Goal: Task Accomplishment & Management: Manage account settings

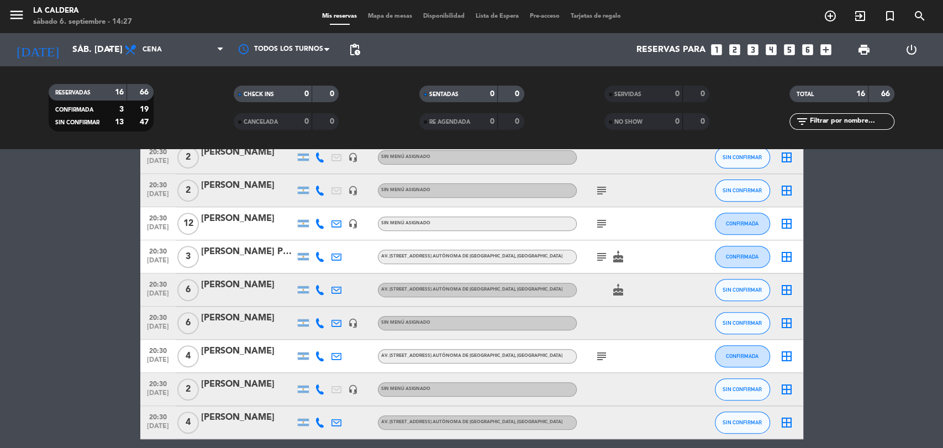
scroll to position [353, 0]
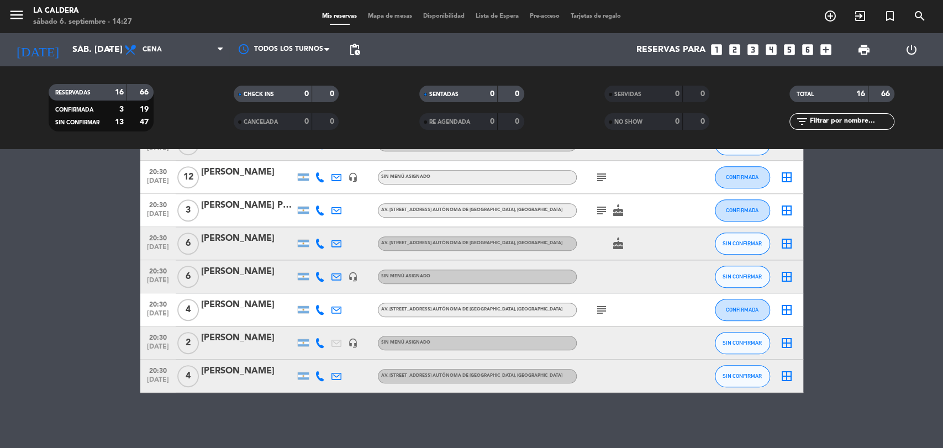
click at [188, 342] on span "2" at bounding box center [188, 343] width 22 height 22
click at [222, 345] on div "[PERSON_NAME]" at bounding box center [248, 338] width 94 height 14
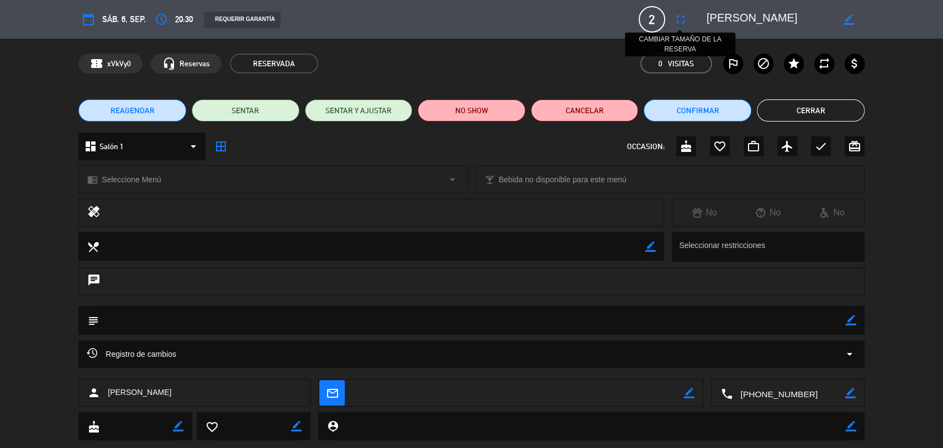
click at [675, 20] on icon "fullscreen" at bounding box center [680, 19] width 13 height 13
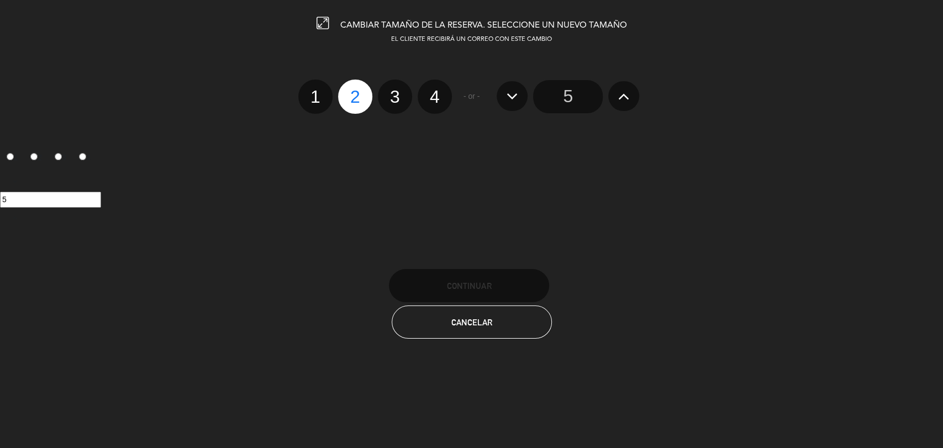
click at [442, 95] on label "4" at bounding box center [435, 97] width 34 height 34
click at [437, 91] on input "4" at bounding box center [433, 86] width 7 height 7
radio input "true"
radio input "false"
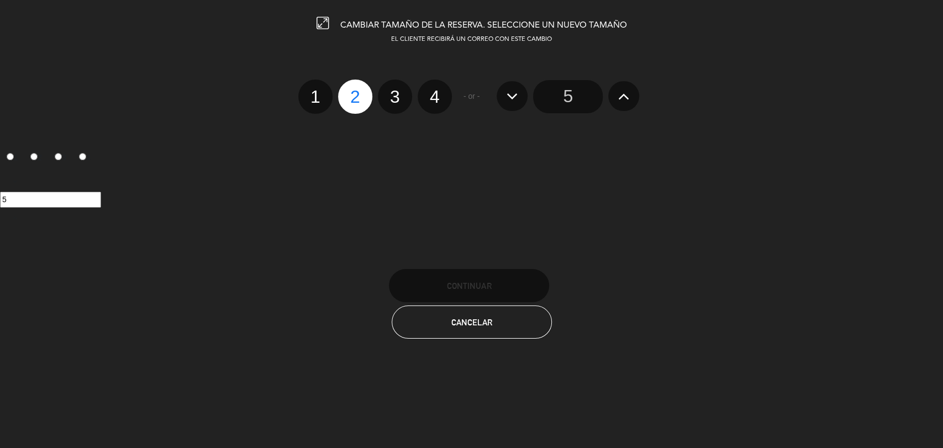
radio input "false"
radio input "true"
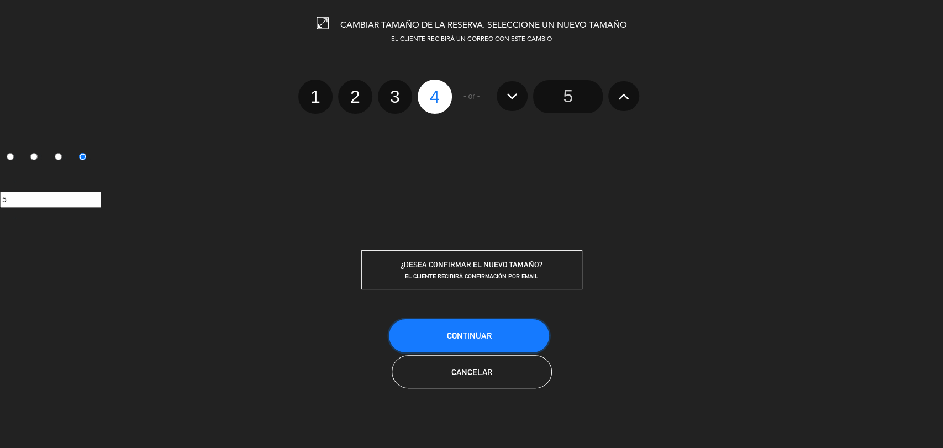
click at [524, 334] on button "Continuar" at bounding box center [469, 335] width 160 height 33
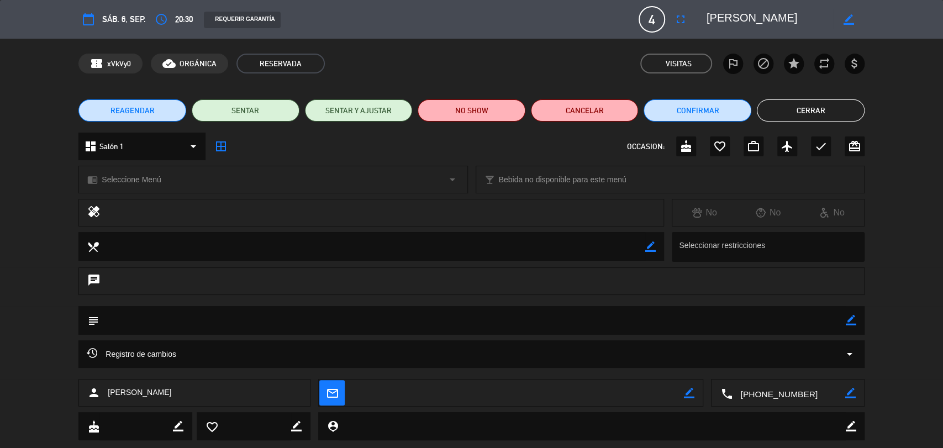
click at [772, 113] on button "Cerrar" at bounding box center [811, 110] width 108 height 22
